Goal: Information Seeking & Learning: Learn about a topic

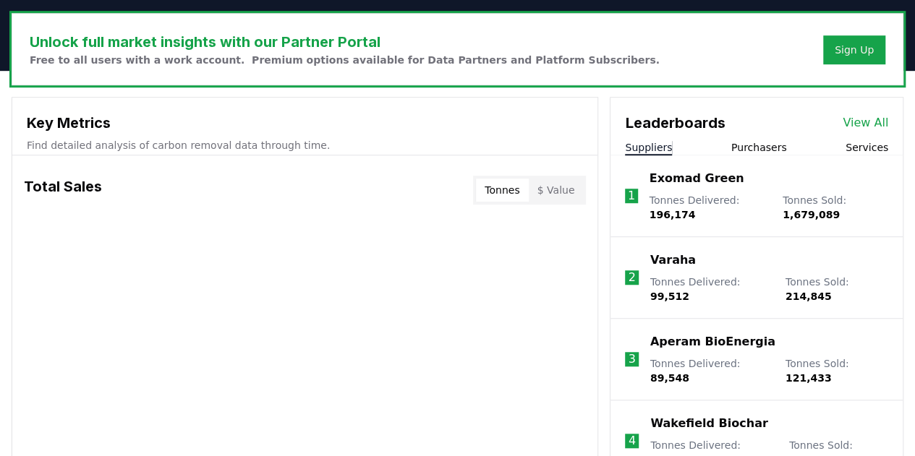
scroll to position [506, 0]
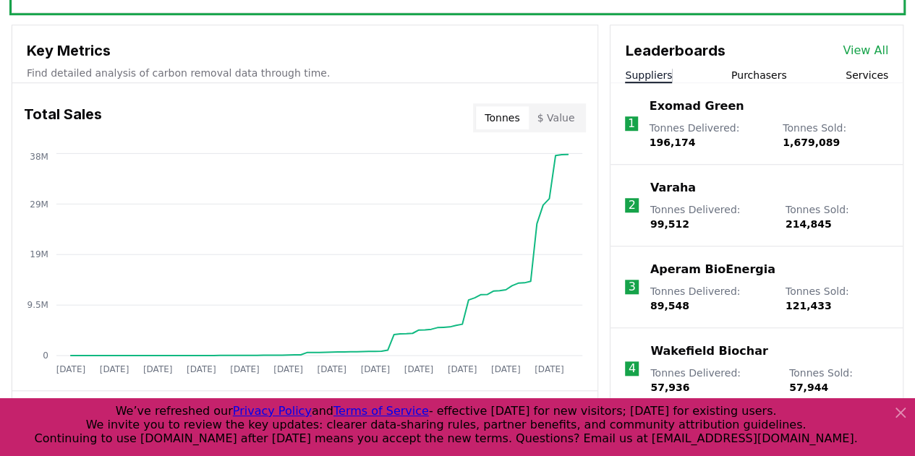
drag, startPoint x: 712, startPoint y: 105, endPoint x: 562, endPoint y: 118, distance: 151.0
click at [562, 118] on button "$ Value" at bounding box center [556, 117] width 55 height 23
click at [670, 187] on p "Varaha" at bounding box center [673, 187] width 46 height 17
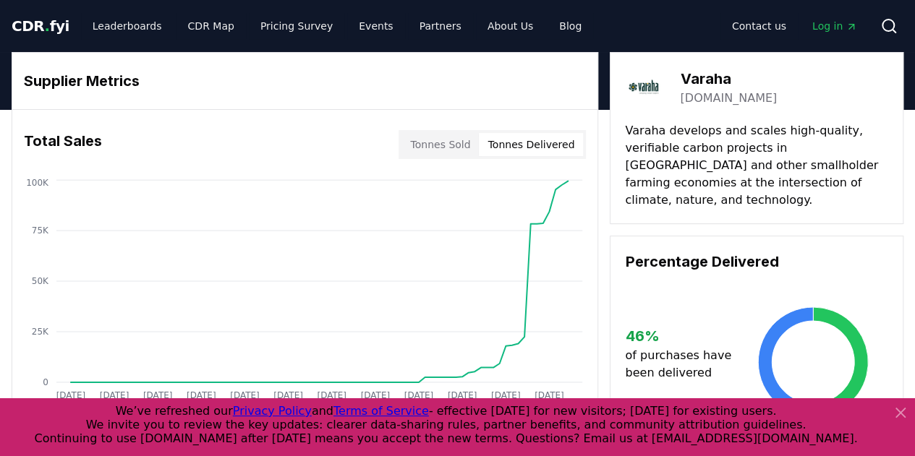
click at [558, 140] on button "Tonnes Delivered" at bounding box center [531, 144] width 104 height 23
click at [450, 140] on button "Tonnes Sold" at bounding box center [439, 144] width 77 height 23
click at [511, 145] on button "Tonnes Delivered" at bounding box center [531, 144] width 104 height 23
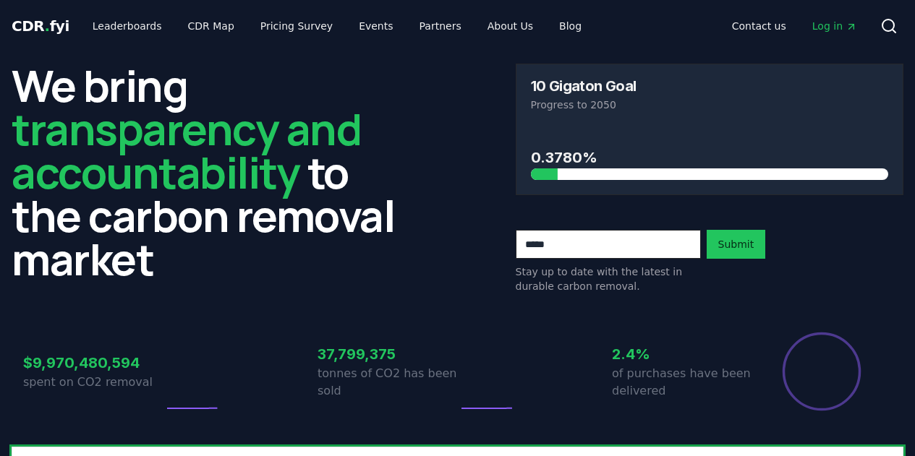
scroll to position [506, 0]
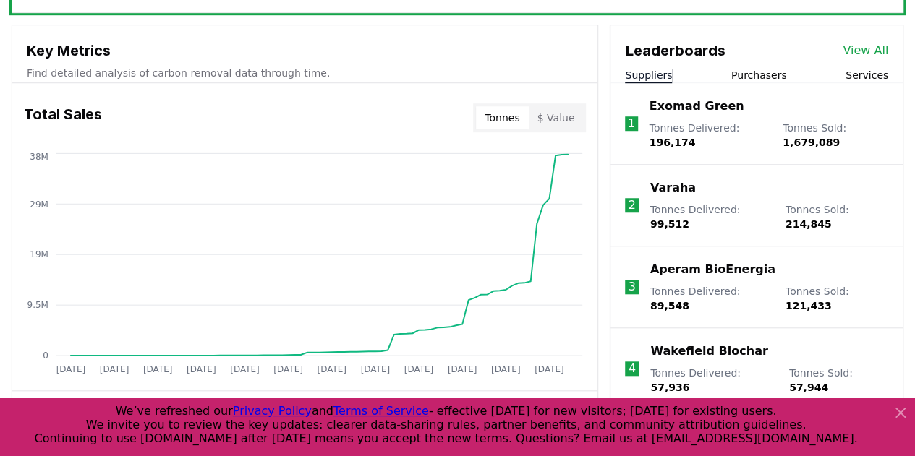
click at [689, 109] on p "Exomad Green" at bounding box center [696, 106] width 95 height 17
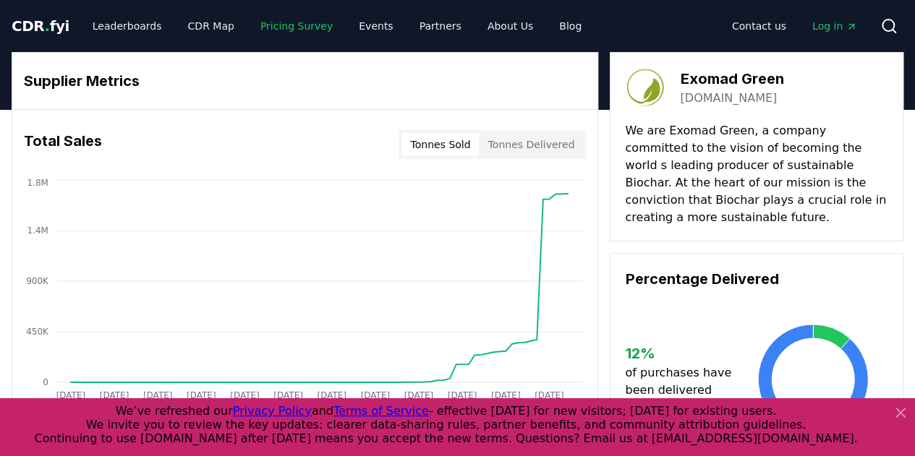
click at [276, 29] on link "Pricing Survey" at bounding box center [296, 26] width 95 height 26
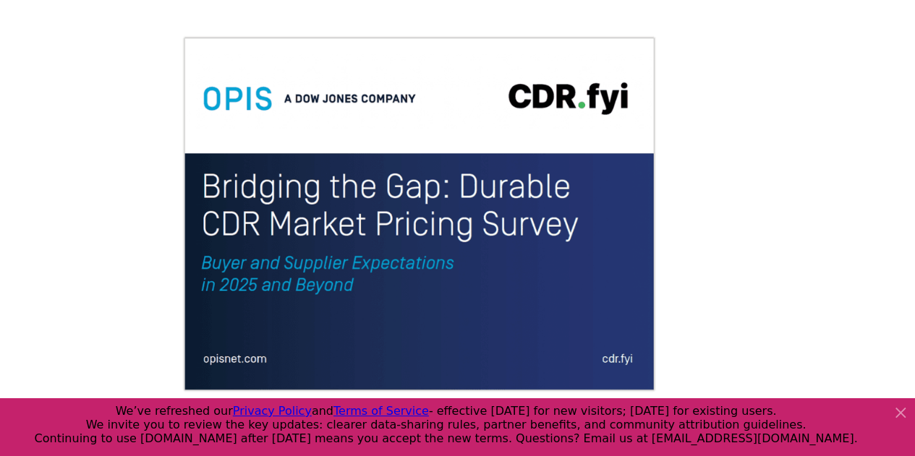
scroll to position [145, 0]
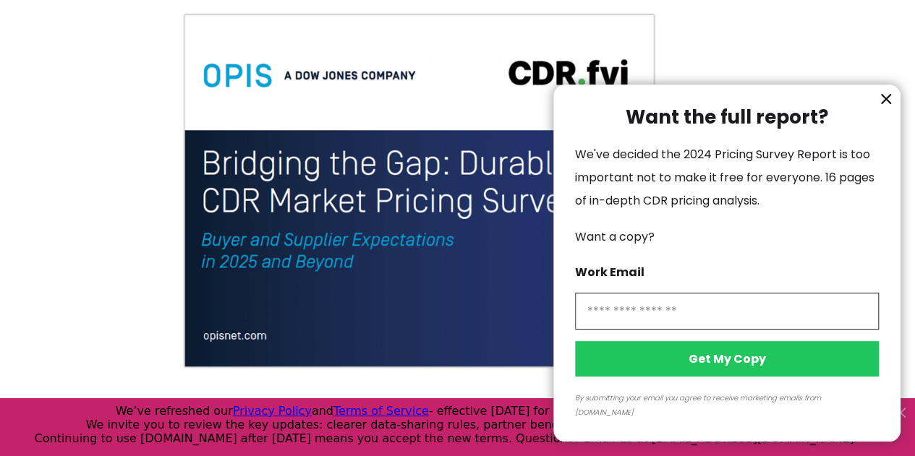
click at [890, 103] on icon "information" at bounding box center [886, 99] width 9 height 9
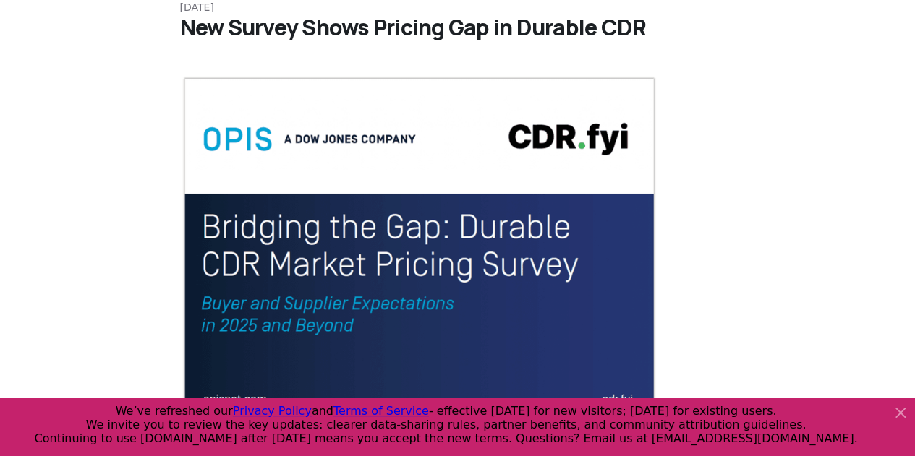
scroll to position [72, 0]
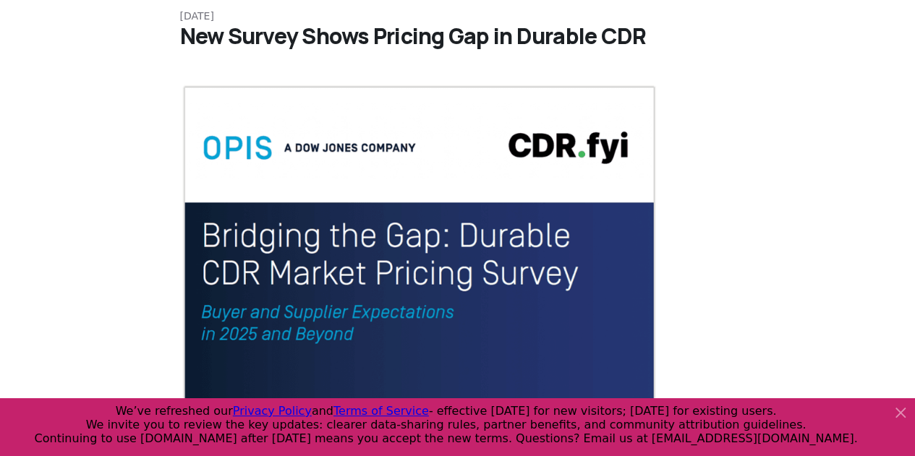
click at [898, 407] on icon at bounding box center [900, 412] width 17 height 17
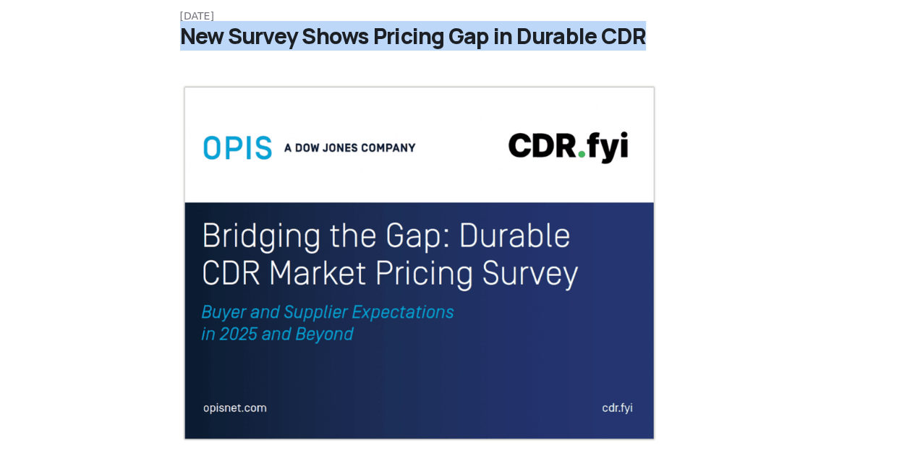
drag, startPoint x: 651, startPoint y: 33, endPoint x: 183, endPoint y: 32, distance: 467.9
click at [183, 32] on h1 "New Survey Shows Pricing Gap in Durable CDR" at bounding box center [457, 36] width 555 height 26
click at [408, 43] on h1 "New Survey Shows Pricing Gap in Durable CDR" at bounding box center [457, 36] width 555 height 26
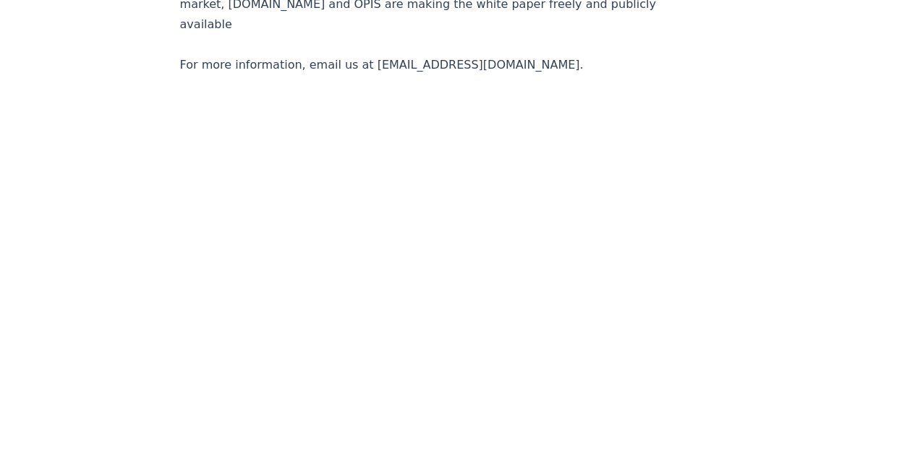
scroll to position [3015, 0]
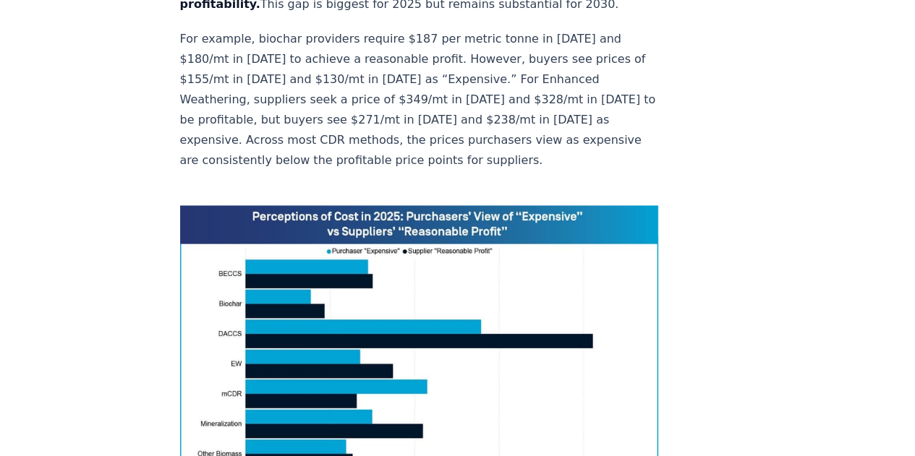
scroll to position [940, 0]
